Goal: Task Accomplishment & Management: Manage account settings

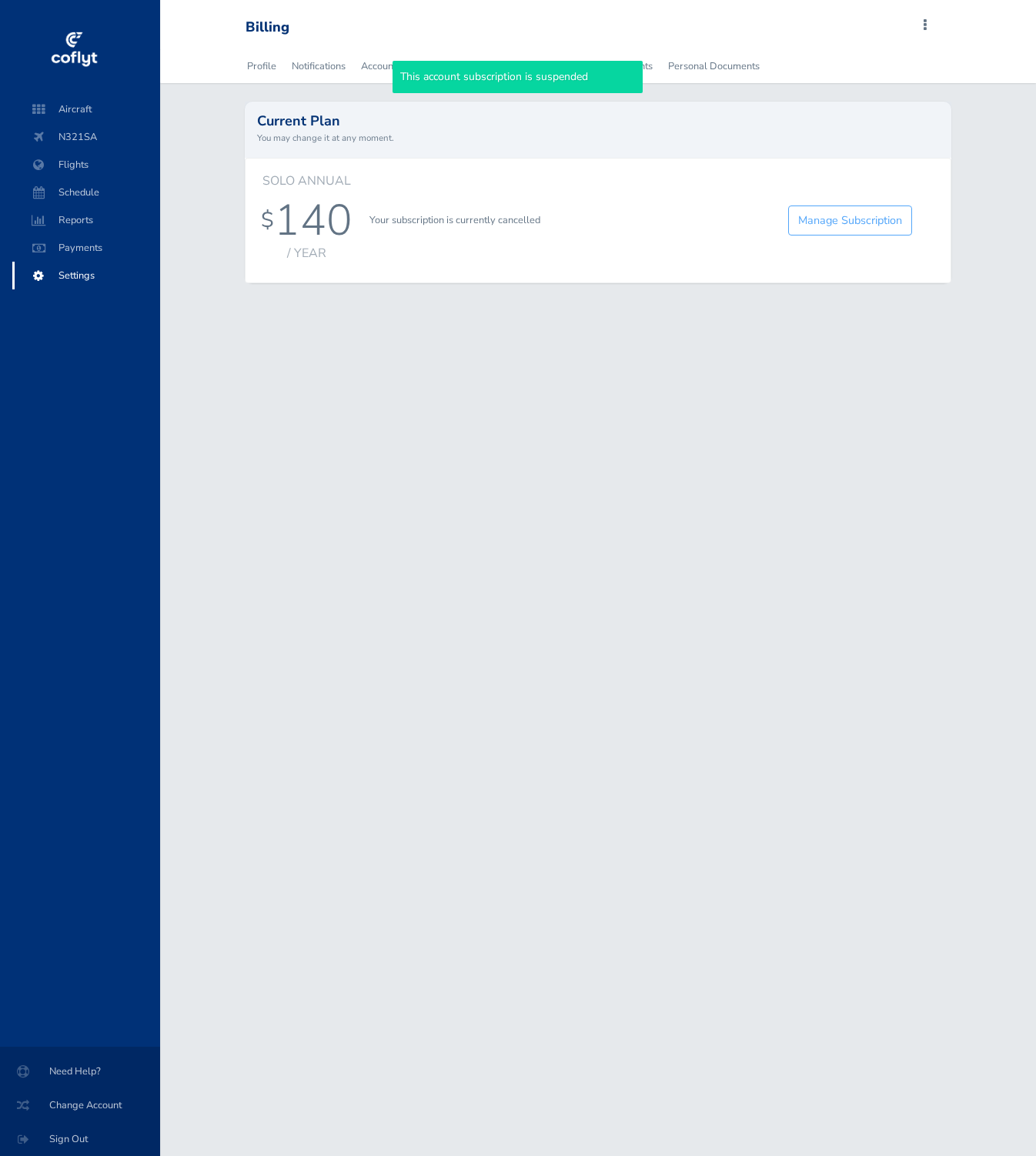
click at [111, 142] on span "N321SA" at bounding box center [86, 137] width 117 height 28
click at [99, 118] on span "Aircraft" at bounding box center [86, 109] width 117 height 28
click at [94, 151] on span "Flights" at bounding box center [86, 164] width 117 height 28
click at [94, 103] on span "Aircraft" at bounding box center [86, 109] width 117 height 28
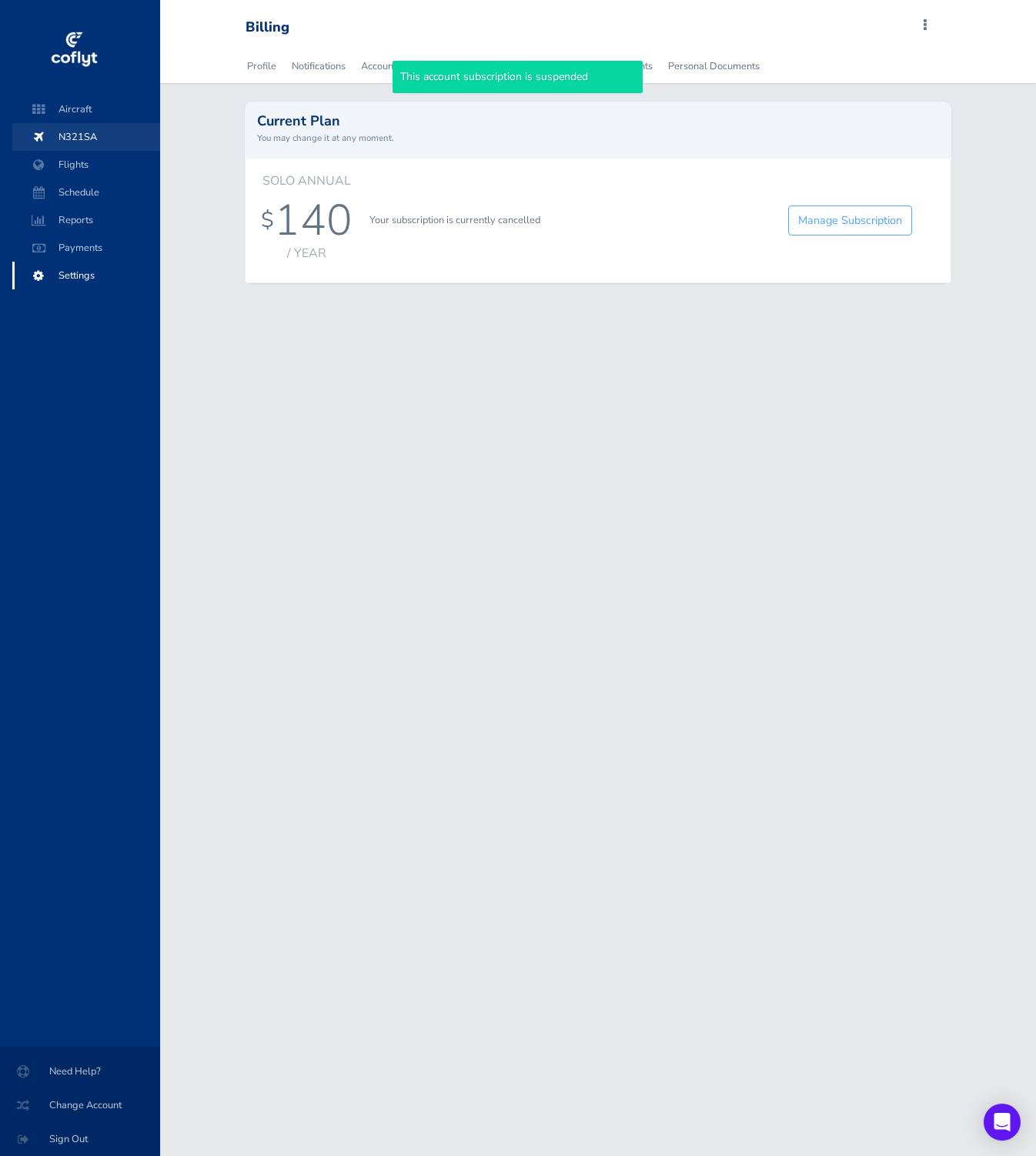
click at [93, 127] on span "N321SA" at bounding box center [86, 137] width 117 height 28
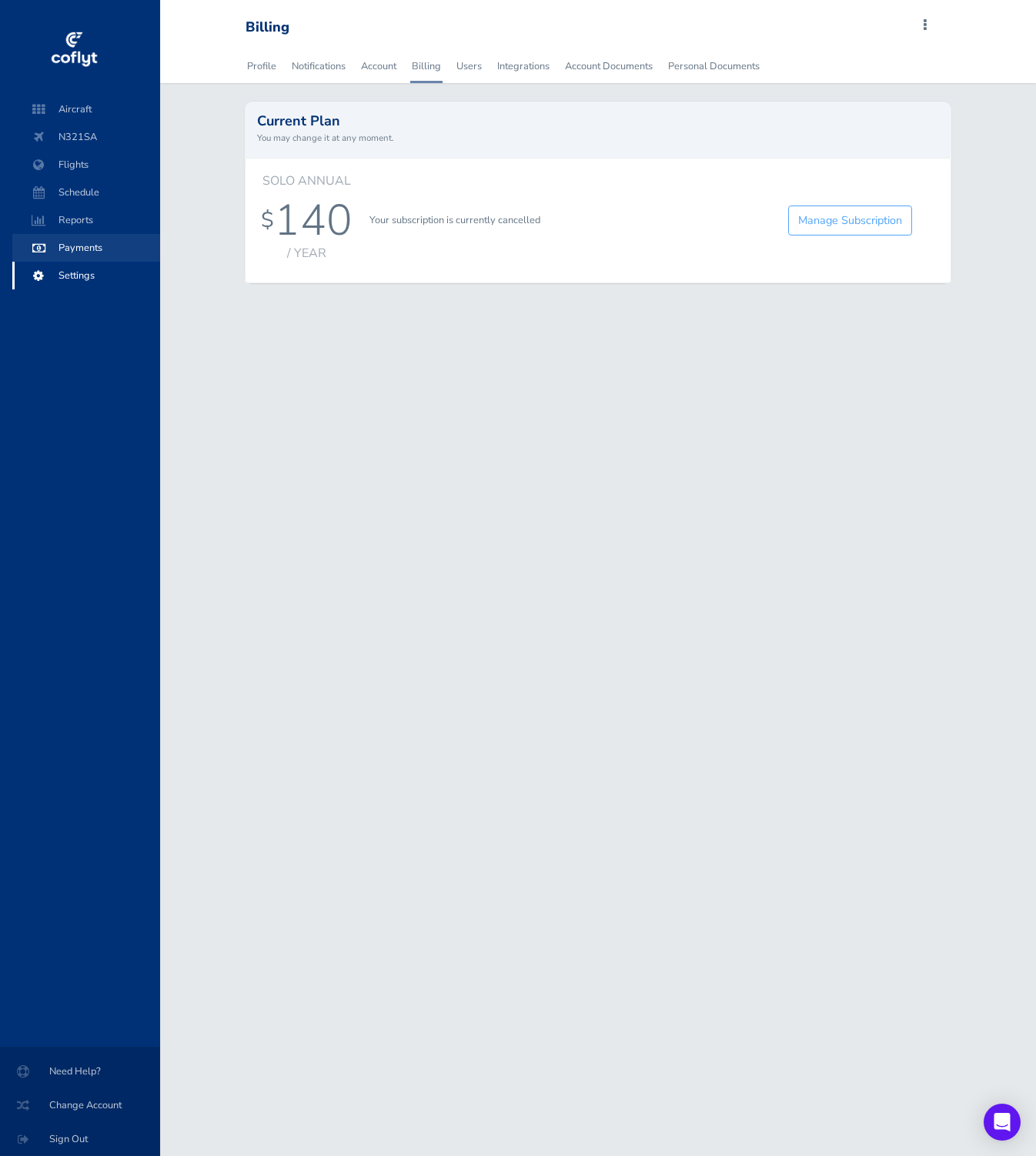
click at [99, 249] on span "Payments" at bounding box center [86, 247] width 117 height 28
